Goal: Transaction & Acquisition: Purchase product/service

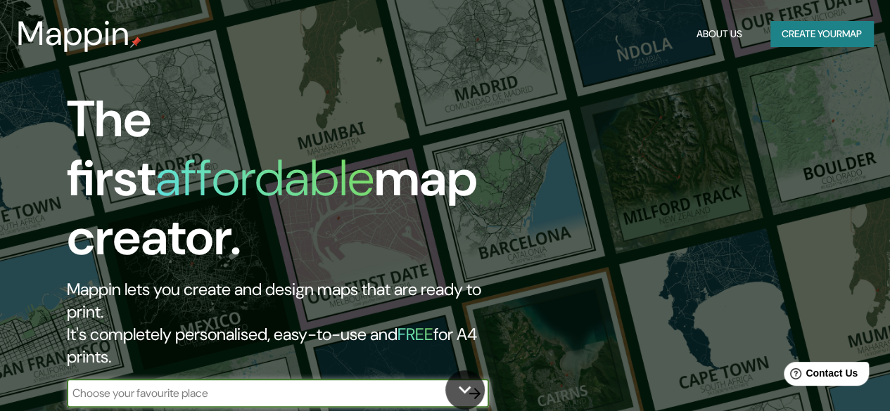
click at [792, 27] on button "Create your map" at bounding box center [821, 34] width 103 height 26
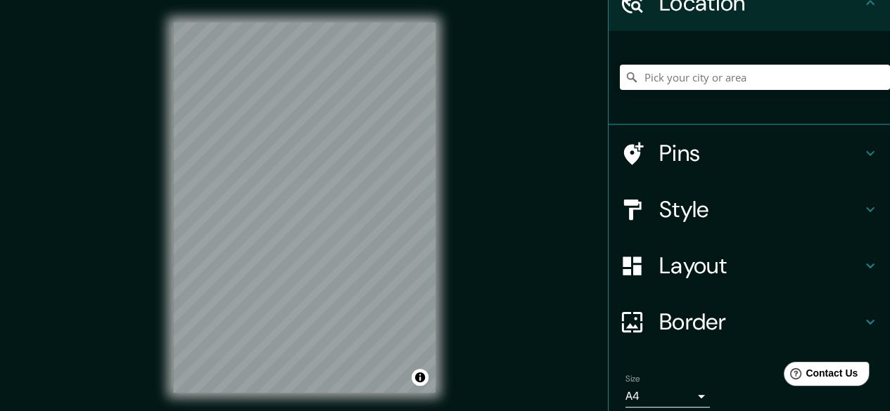
scroll to position [126, 0]
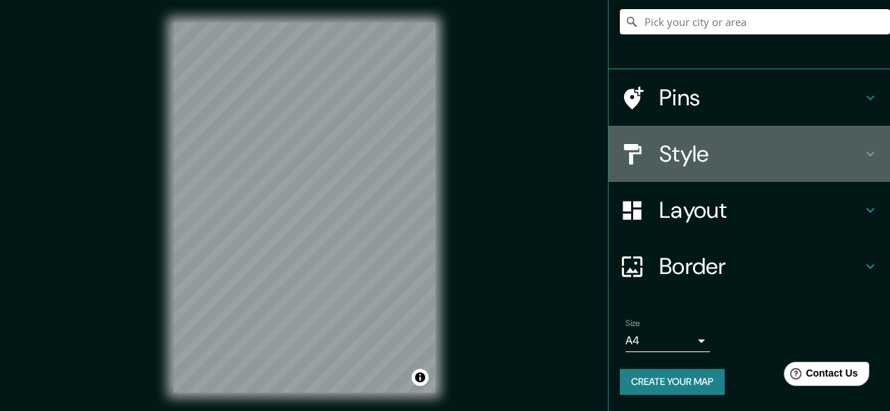
click at [758, 155] on h4 "Style" at bounding box center [760, 154] width 203 height 28
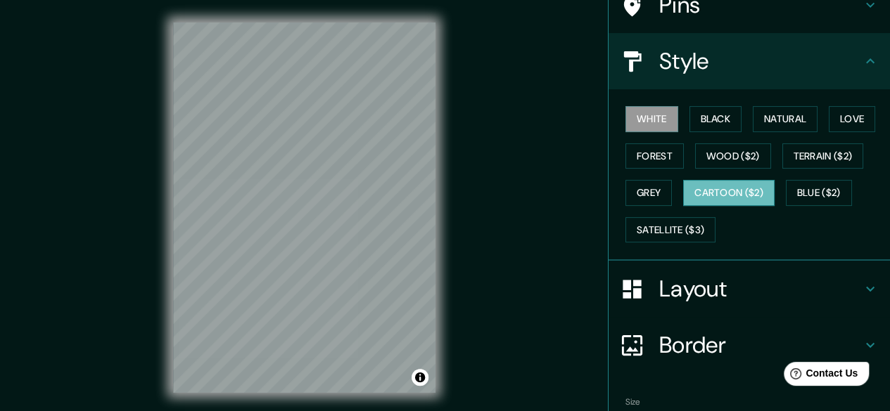
click at [728, 188] on button "Cartoon ($2)" at bounding box center [728, 193] width 91 height 26
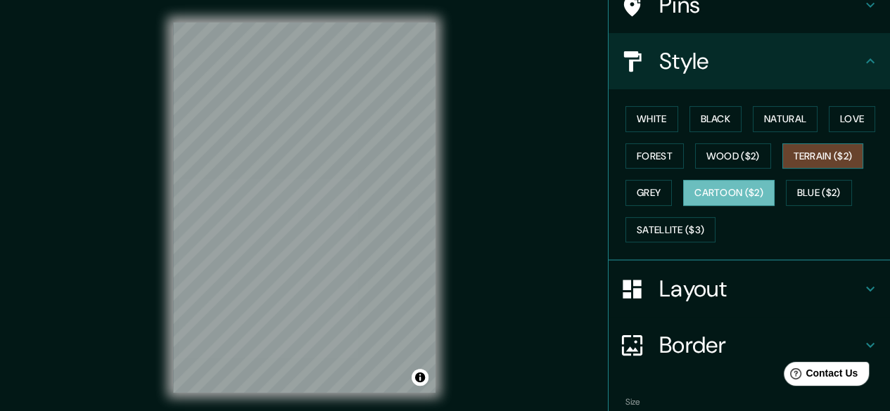
click at [796, 156] on button "Terrain ($2)" at bounding box center [823, 156] width 82 height 26
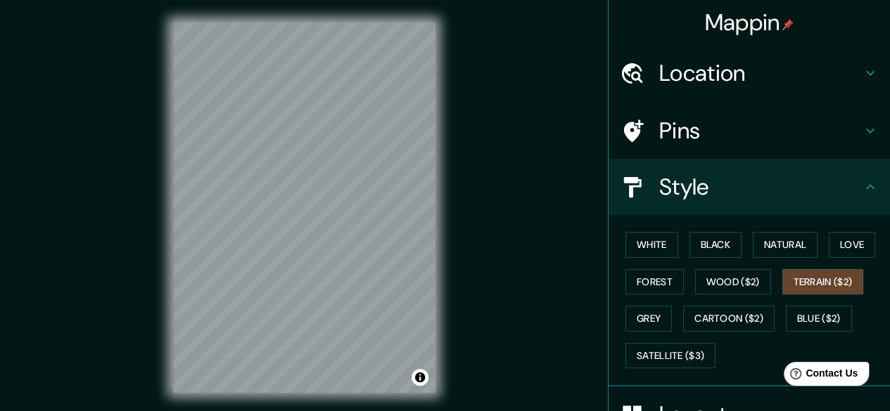
click at [762, 77] on h4 "Location" at bounding box center [760, 73] width 203 height 28
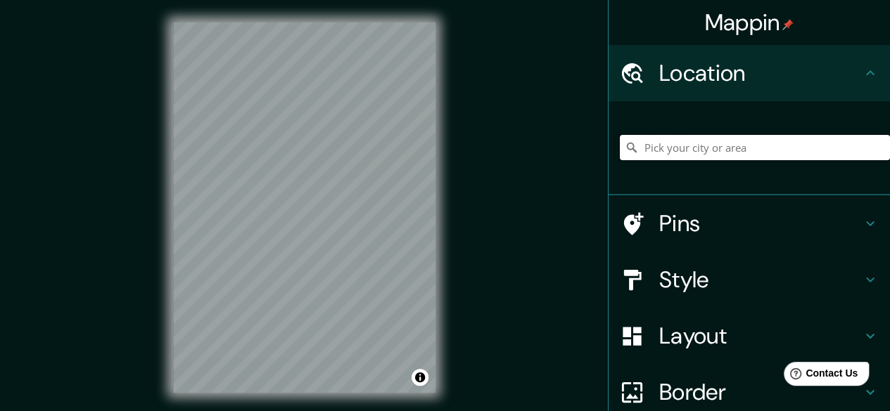
click at [689, 140] on input "Pick your city or area" at bounding box center [755, 147] width 270 height 25
click at [710, 154] on input "[GEOGRAPHIC_DATA], [GEOGRAPHIC_DATA][US_STATE], [GEOGRAPHIC_DATA][PERSON_NAME] …" at bounding box center [755, 147] width 270 height 25
drag, startPoint x: 699, startPoint y: 151, endPoint x: 854, endPoint y: 150, distance: 155.4
click at [854, 150] on input "[GEOGRAPHIC_DATA], [GEOGRAPHIC_DATA][US_STATE], [GEOGRAPHIC_DATA][PERSON_NAME] …" at bounding box center [755, 147] width 270 height 25
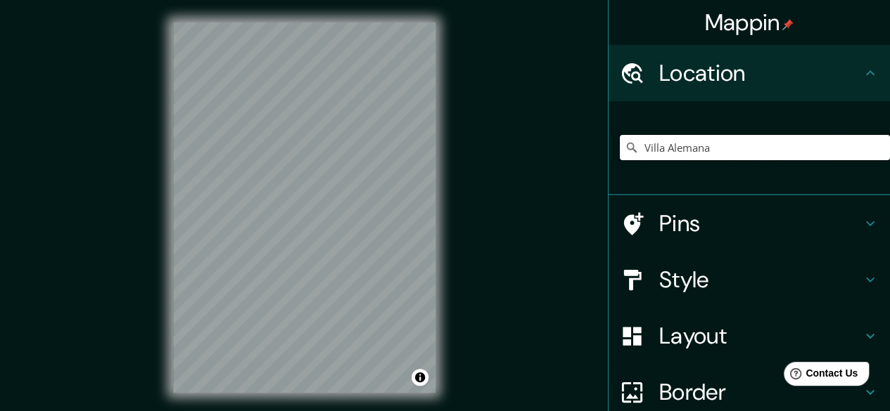
scroll to position [0, 0]
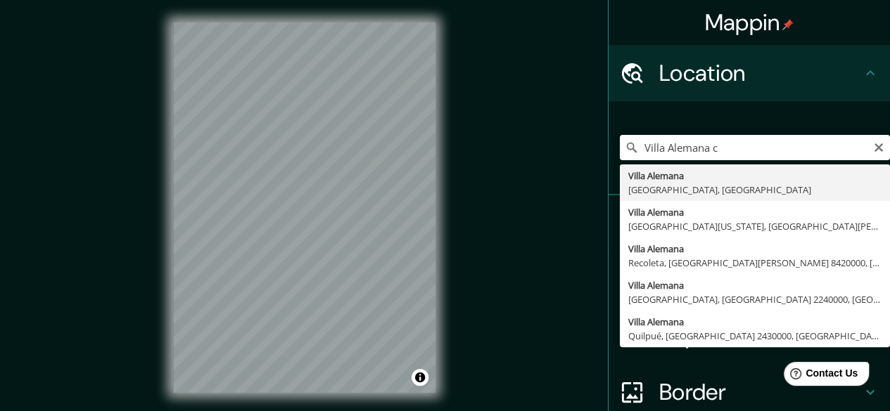
type input "[GEOGRAPHIC_DATA], [GEOGRAPHIC_DATA], [GEOGRAPHIC_DATA]"
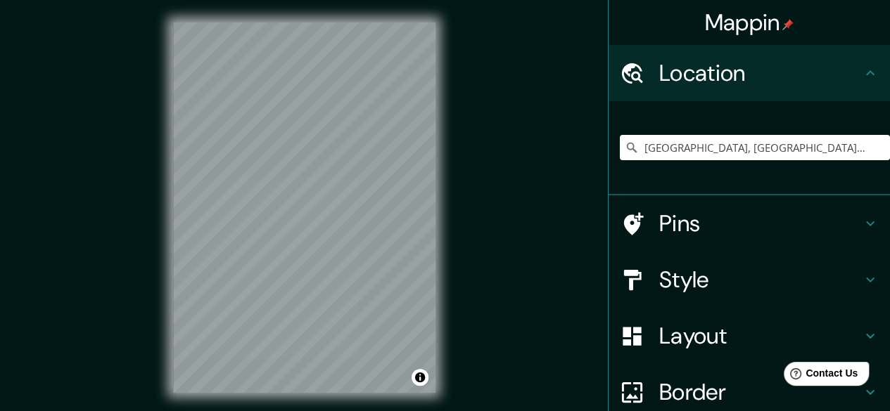
click at [756, 269] on h4 "Style" at bounding box center [760, 280] width 203 height 28
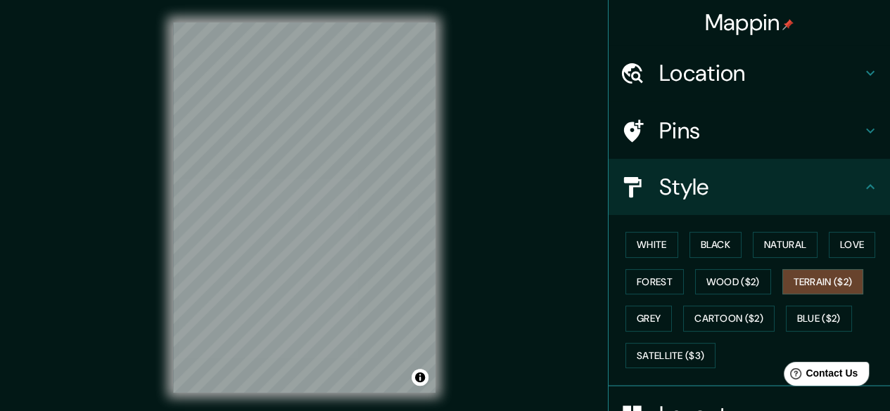
click at [783, 193] on h4 "Style" at bounding box center [760, 187] width 203 height 28
click at [723, 357] on div "White Black Natural Love Forest Wood ($2) Terrain ($2) Grey Cartoon ($2) Blue (…" at bounding box center [755, 300] width 270 height 148
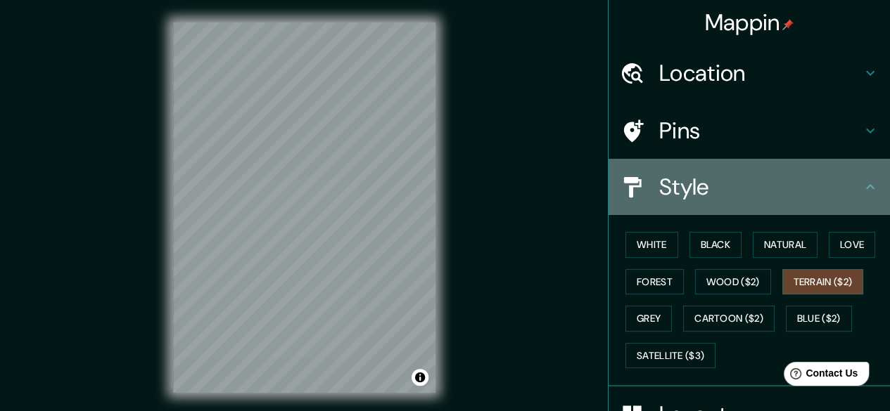
click at [812, 185] on h4 "Style" at bounding box center [760, 187] width 203 height 28
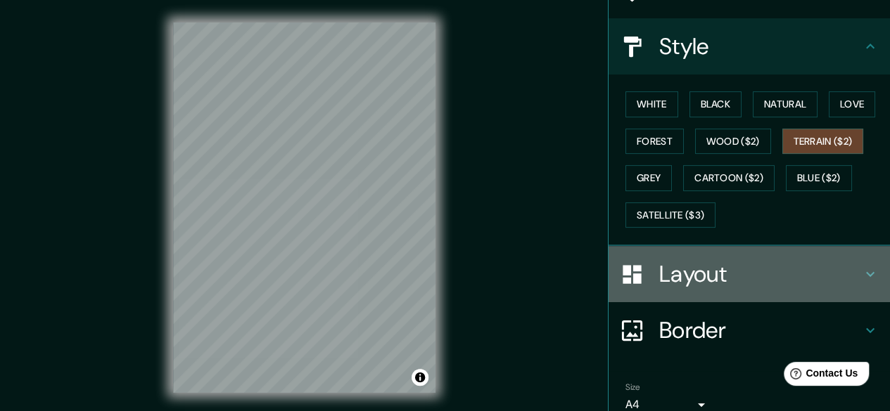
click at [755, 260] on h4 "Layout" at bounding box center [760, 274] width 203 height 28
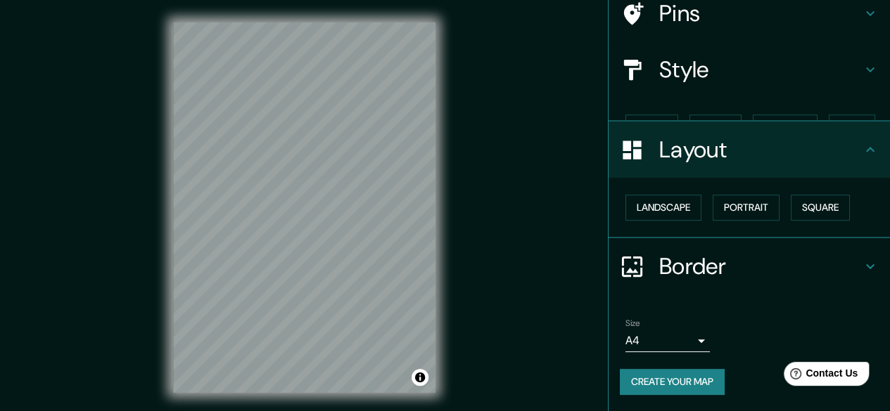
scroll to position [93, 0]
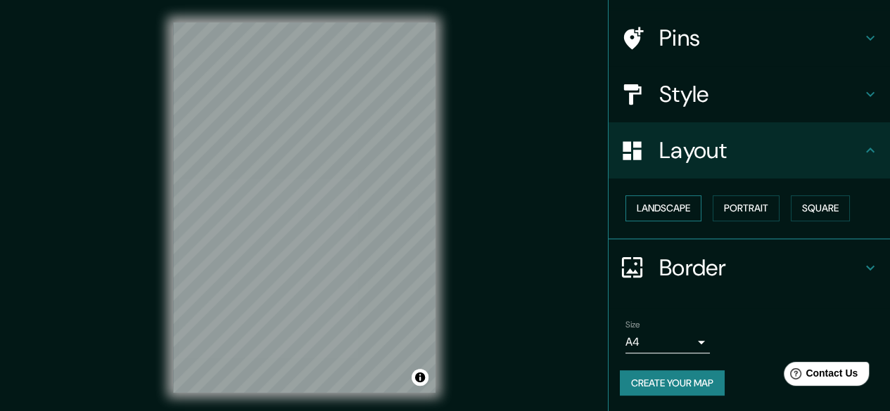
click at [671, 205] on button "Landscape" at bounding box center [663, 208] width 76 height 26
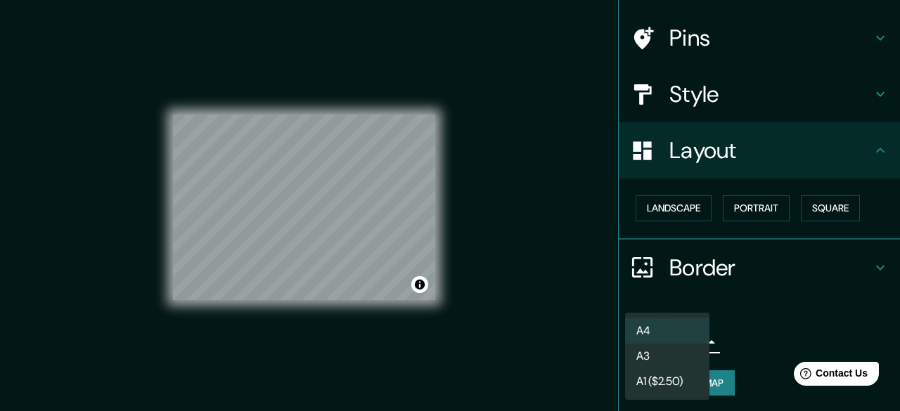
click at [688, 336] on body "Mappin Location [GEOGRAPHIC_DATA], [GEOGRAPHIC_DATA], [GEOGRAPHIC_DATA] Pins St…" at bounding box center [450, 205] width 900 height 411
click at [665, 339] on li "A4" at bounding box center [667, 331] width 84 height 25
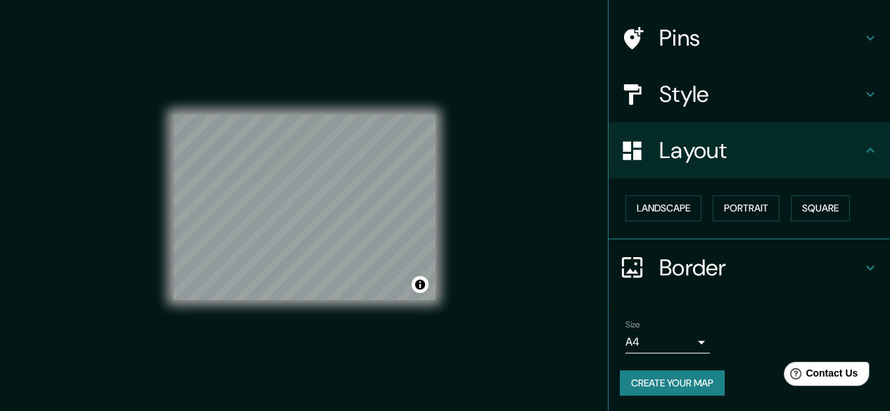
click at [480, 323] on div "Mappin Location [GEOGRAPHIC_DATA], [GEOGRAPHIC_DATA], [GEOGRAPHIC_DATA] Pins St…" at bounding box center [445, 219] width 890 height 438
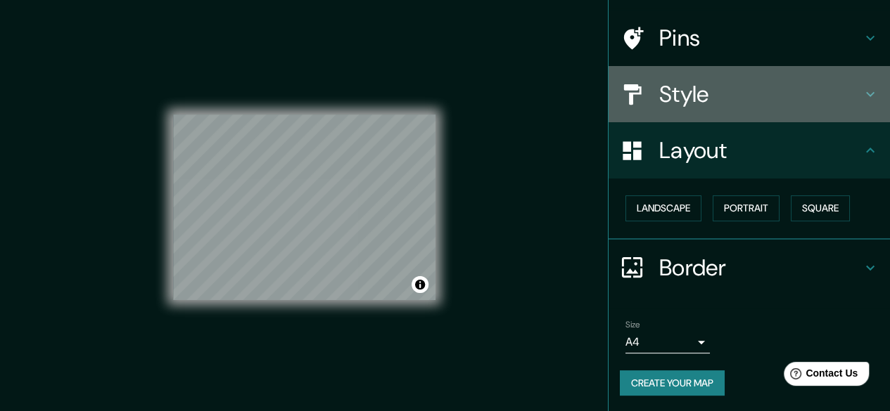
click at [746, 111] on div "Style" at bounding box center [748, 94] width 281 height 56
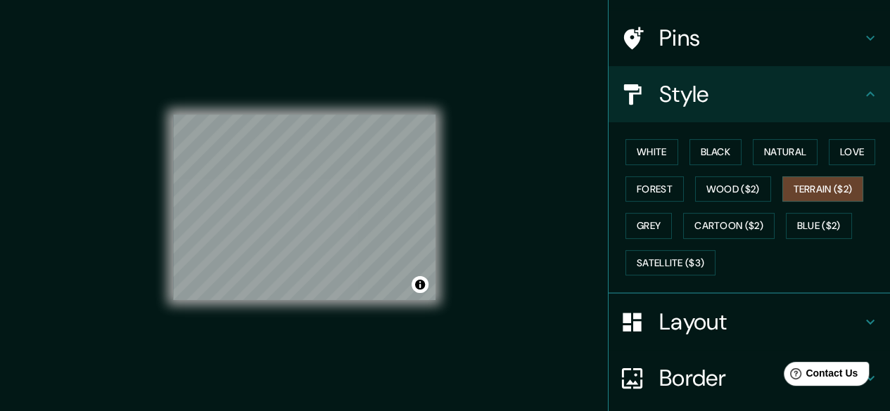
drag, startPoint x: 463, startPoint y: 369, endPoint x: 387, endPoint y: 309, distance: 97.6
click at [463, 367] on div "Mappin Location [GEOGRAPHIC_DATA], [GEOGRAPHIC_DATA], [GEOGRAPHIC_DATA] Pins St…" at bounding box center [445, 219] width 890 height 438
click at [772, 147] on button "Natural" at bounding box center [784, 152] width 65 height 26
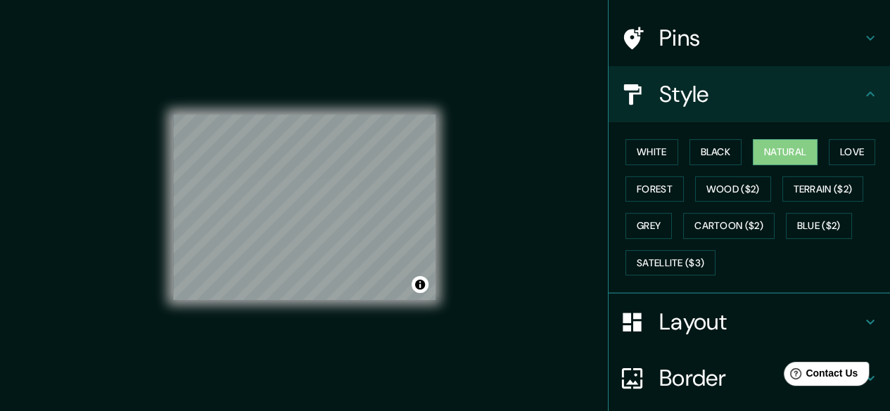
scroll to position [163, 0]
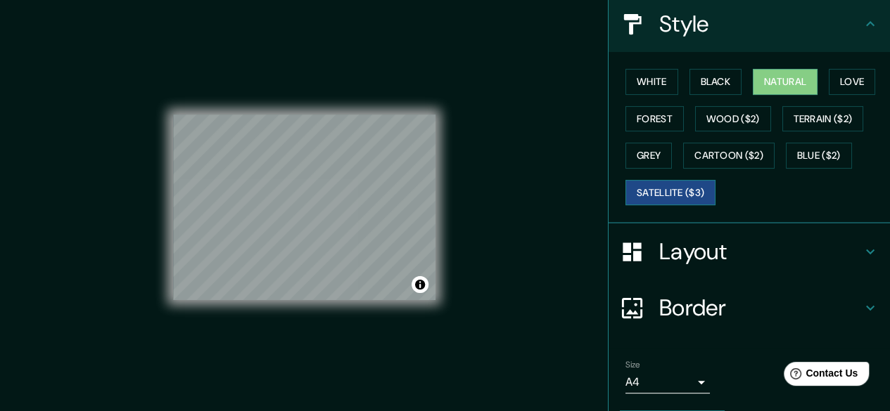
click at [688, 186] on button "Satellite ($3)" at bounding box center [670, 193] width 90 height 26
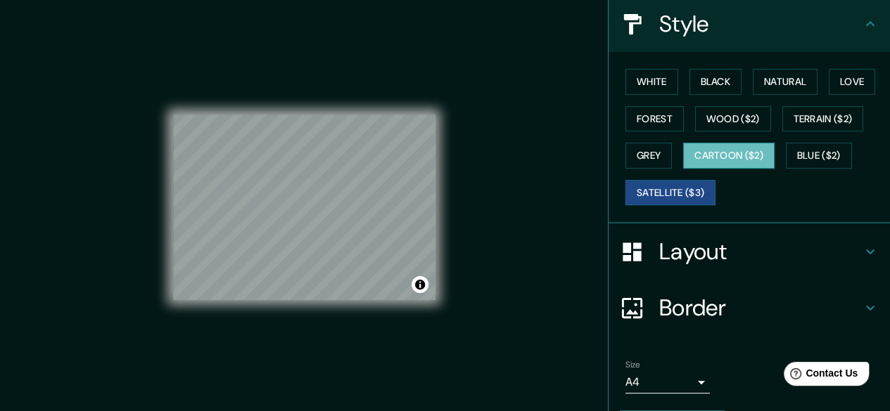
click at [707, 162] on button "Cartoon ($2)" at bounding box center [728, 156] width 91 height 26
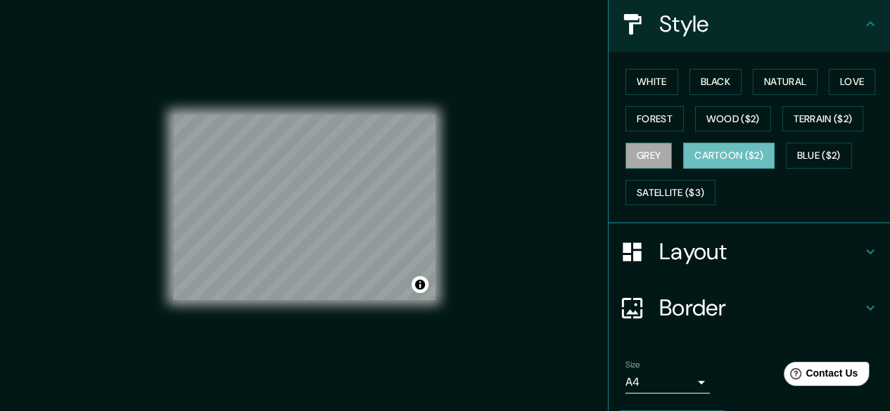
click at [645, 157] on button "Grey" at bounding box center [648, 156] width 46 height 26
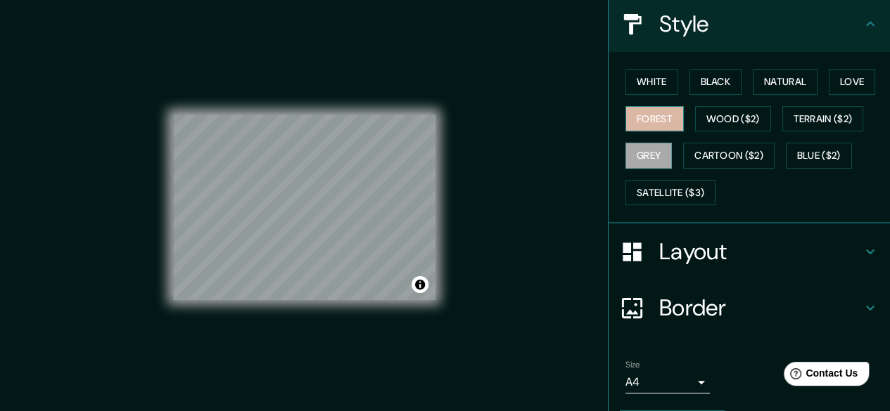
click at [639, 121] on button "Forest" at bounding box center [654, 119] width 58 height 26
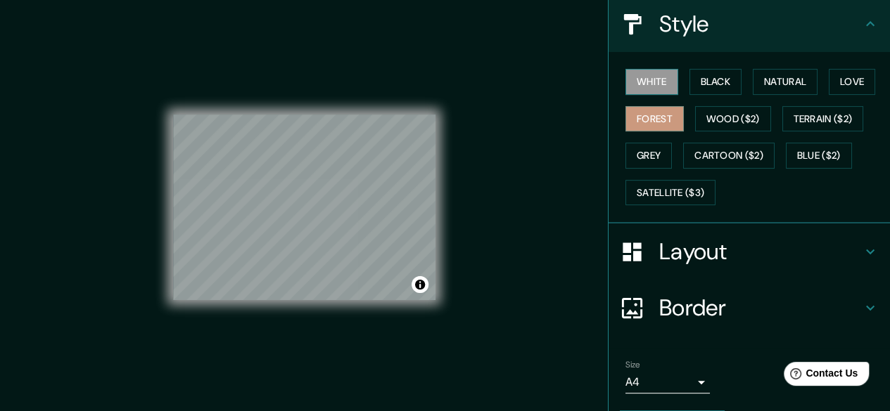
click at [625, 90] on button "White" at bounding box center [651, 82] width 53 height 26
click at [769, 146] on div "White Black Natural Love Forest Wood ($2) Terrain ($2) Grey Cartoon ($2) Blue (…" at bounding box center [755, 137] width 270 height 148
click at [790, 148] on button "Blue ($2)" at bounding box center [819, 156] width 66 height 26
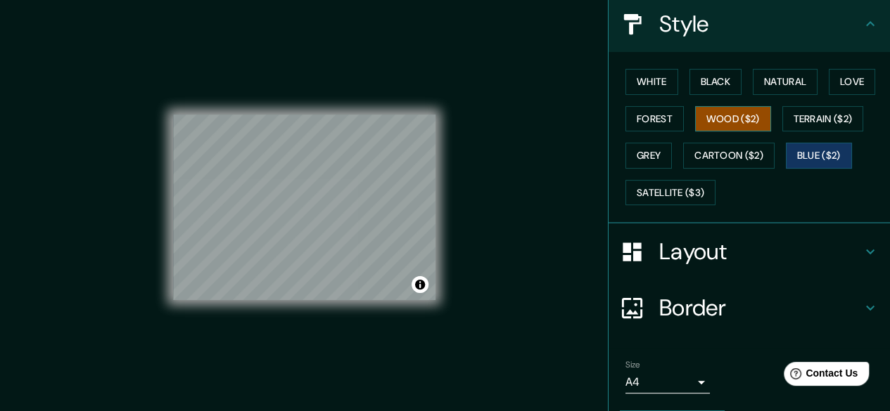
click at [759, 115] on button "Wood ($2)" at bounding box center [733, 119] width 76 height 26
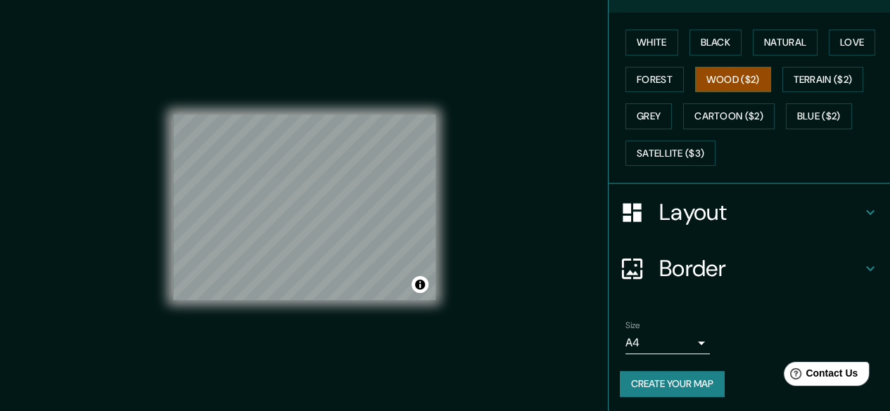
click at [722, 268] on h4 "Border" at bounding box center [760, 269] width 203 height 28
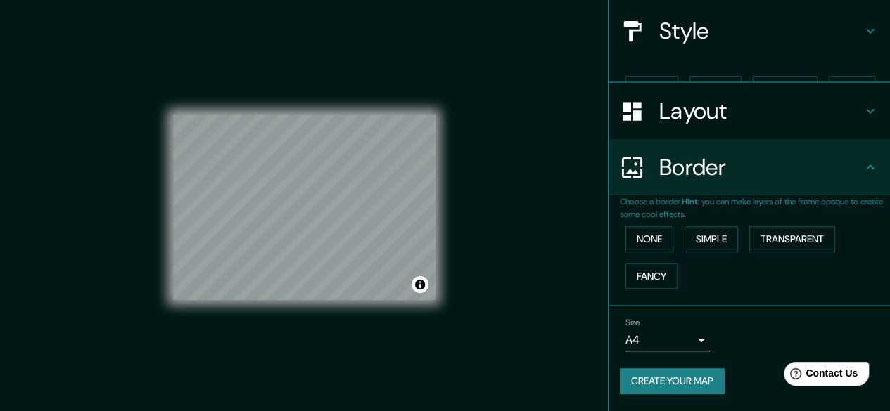
scroll to position [131, 0]
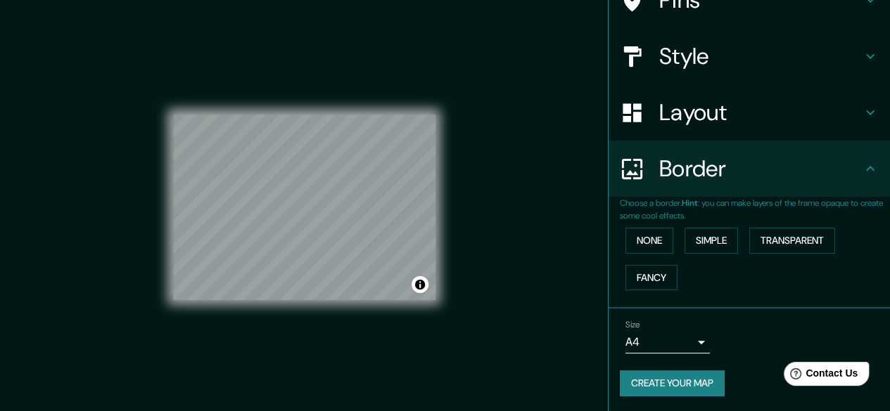
click at [685, 338] on body "Mappin Location [GEOGRAPHIC_DATA], [GEOGRAPHIC_DATA], [GEOGRAPHIC_DATA] Pins St…" at bounding box center [445, 205] width 890 height 411
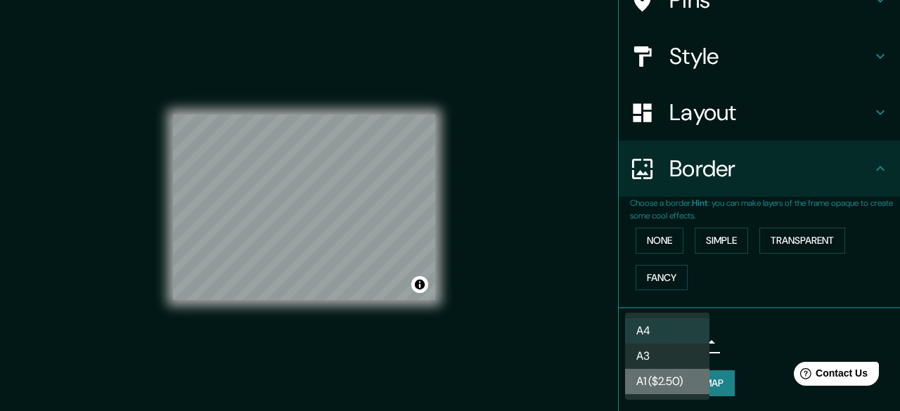
click at [660, 379] on li "A1 ($2.50)" at bounding box center [667, 381] width 84 height 25
type input "a3"
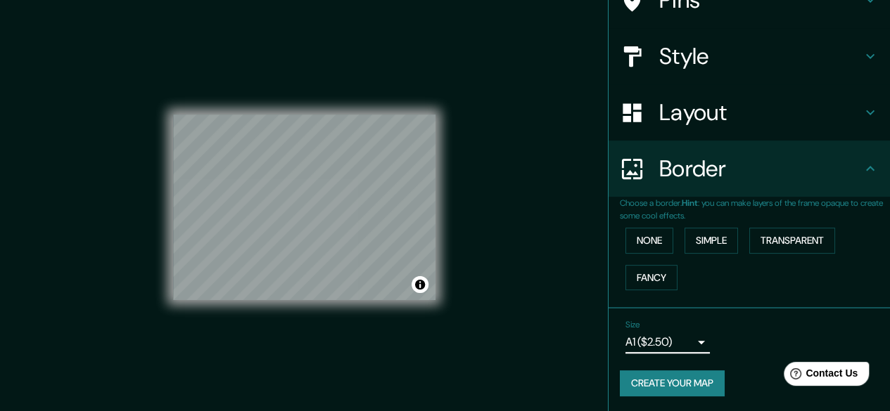
click at [755, 123] on h4 "Layout" at bounding box center [760, 112] width 203 height 28
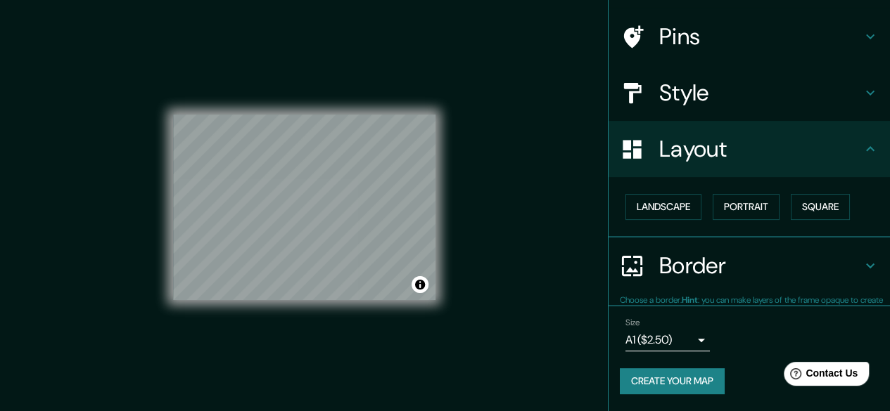
scroll to position [93, 0]
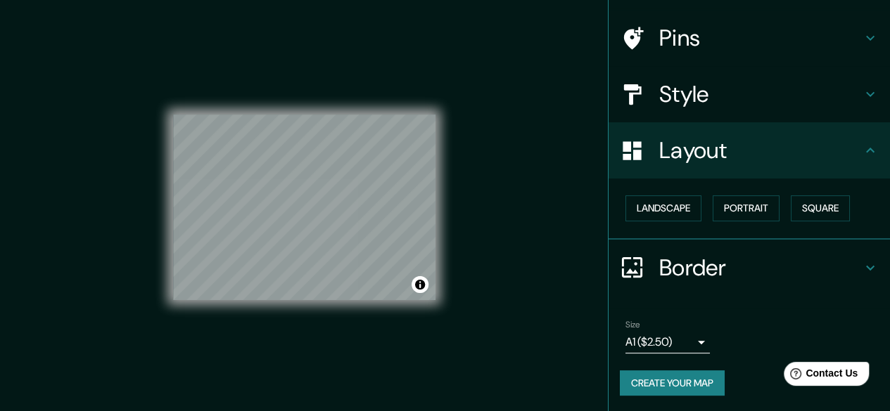
click at [471, 238] on div "Mappin Location [GEOGRAPHIC_DATA], [GEOGRAPHIC_DATA], [GEOGRAPHIC_DATA] Pins St…" at bounding box center [445, 219] width 890 height 438
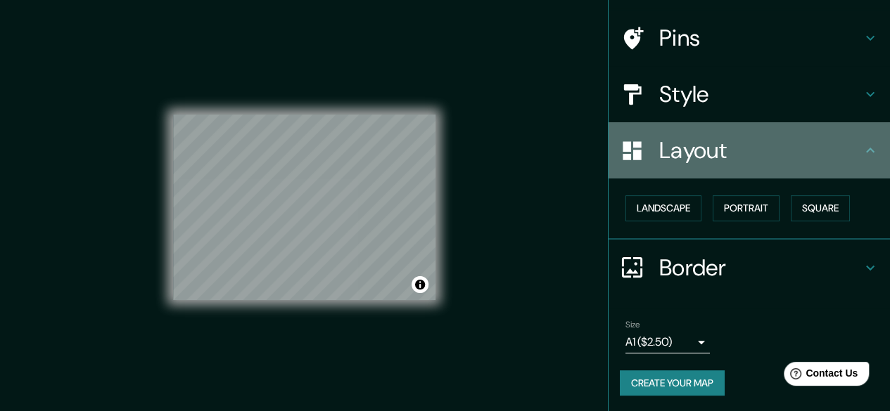
click at [703, 159] on h4 "Layout" at bounding box center [760, 150] width 203 height 28
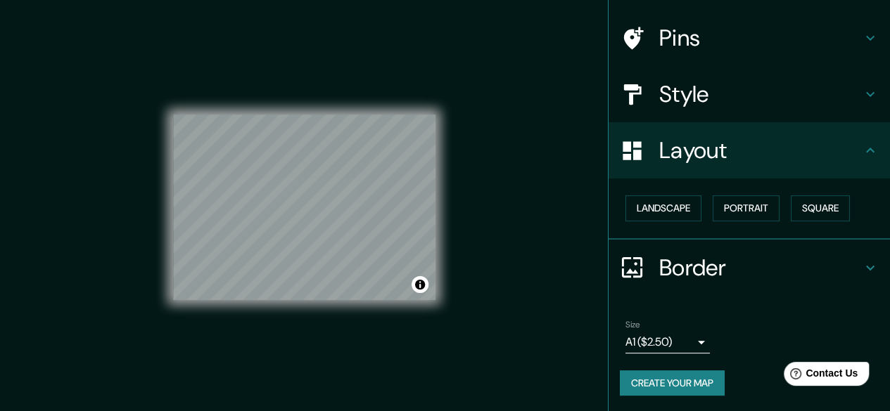
click at [803, 93] on h4 "Style" at bounding box center [760, 94] width 203 height 28
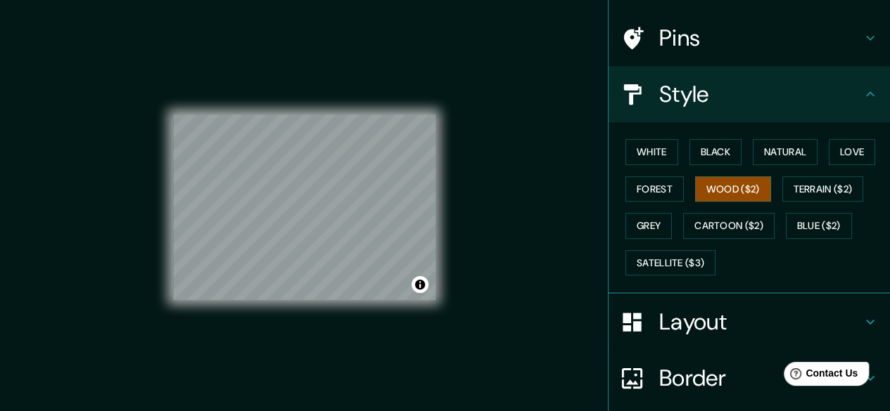
click at [513, 200] on div "Mappin Location [GEOGRAPHIC_DATA], [GEOGRAPHIC_DATA], [GEOGRAPHIC_DATA] Pins St…" at bounding box center [445, 219] width 890 height 438
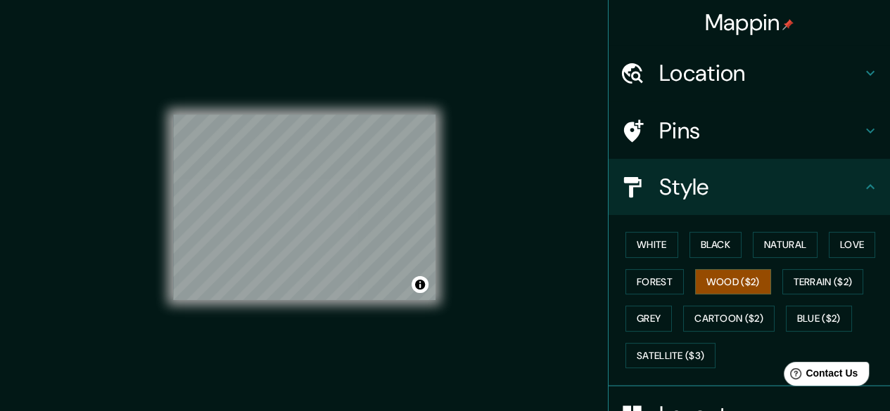
drag, startPoint x: 757, startPoint y: 244, endPoint x: 734, endPoint y: 249, distance: 23.7
click at [757, 244] on button "Natural" at bounding box center [784, 245] width 65 height 26
